Goal: Contribute content: Add original content to the website for others to see

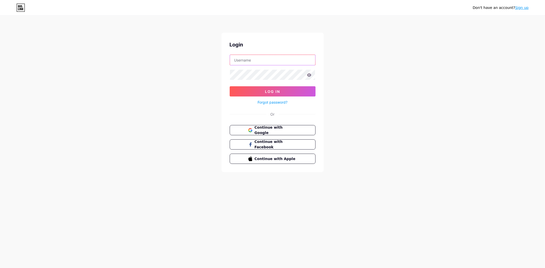
click at [261, 59] on input "text" at bounding box center [272, 60] width 85 height 10
paste input "[EMAIL_ADDRESS][DOMAIN_NAME]"
type input "[EMAIL_ADDRESS][DOMAIN_NAME]"
click at [259, 88] on button "Log In" at bounding box center [273, 91] width 86 height 10
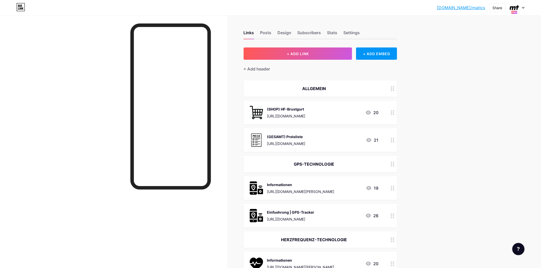
click at [522, 6] on div at bounding box center [517, 7] width 15 height 9
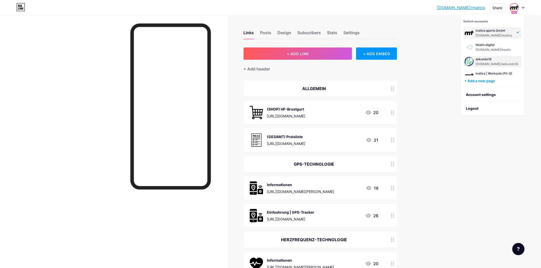
click at [484, 59] on div "sekunde16" at bounding box center [497, 59] width 43 height 4
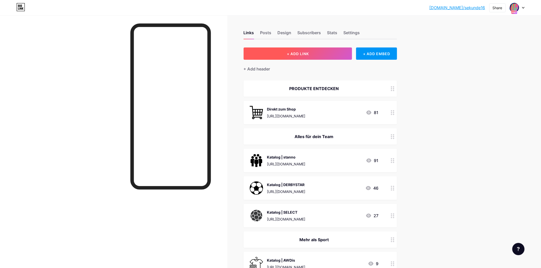
click at [295, 52] on span "+ ADD LINK" at bounding box center [298, 54] width 22 height 4
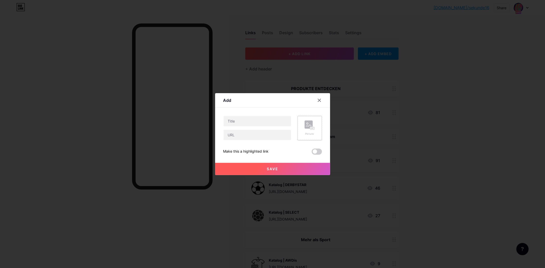
click at [313, 125] on rect at bounding box center [309, 125] width 8 height 8
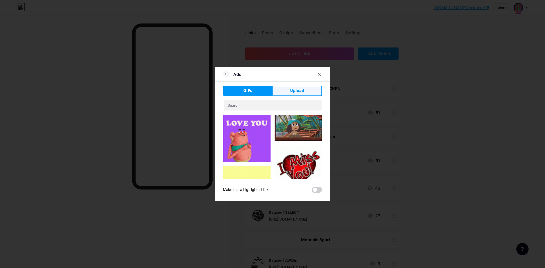
click at [308, 92] on button "Upload" at bounding box center [297, 91] width 49 height 10
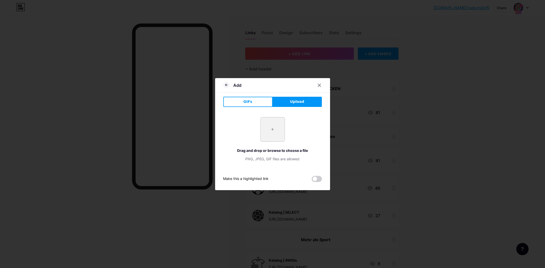
click at [275, 127] on input "file" at bounding box center [273, 130] width 24 height 24
type input "C:\fakepath\sim-card.png"
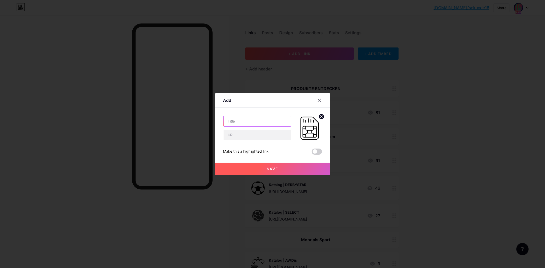
click at [250, 124] on input "text" at bounding box center [257, 121] width 67 height 10
click at [243, 134] on input "text" at bounding box center [257, 135] width 67 height 10
paste input "MATICS!20.23versand"
click at [259, 136] on input "MATICS!20.23versand" at bounding box center [257, 135] width 67 height 10
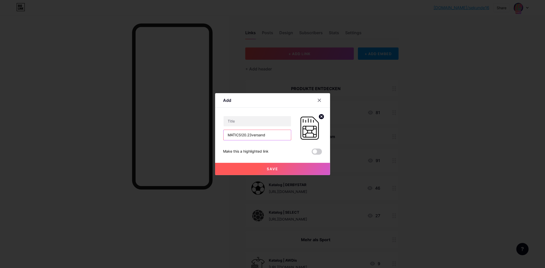
click at [259, 136] on input "MATICS!20.23versand" at bounding box center [257, 135] width 67 height 10
paste input "[URL][DOMAIN_NAME]"
type input "[URL][DOMAIN_NAME]"
click at [272, 144] on div "[URL][DOMAIN_NAME] Make this a highlighted link Save" at bounding box center [272, 135] width 99 height 39
click at [255, 119] on input "text" at bounding box center [257, 121] width 67 height 10
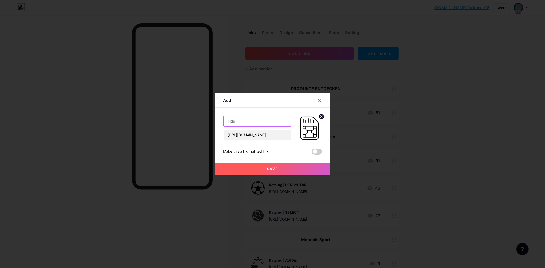
paste input "eSIM Shop"
drag, startPoint x: 237, startPoint y: 121, endPoint x: 235, endPoint y: 131, distance: 10.4
click at [237, 121] on input "eSIM Shop" at bounding box center [257, 121] width 67 height 10
type input "eSIM Shop"
click at [269, 169] on span "Save" at bounding box center [273, 169] width 12 height 4
